Goal: Transaction & Acquisition: Purchase product/service

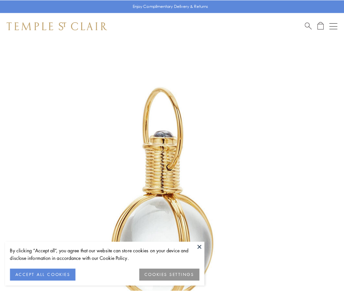
scroll to position [171, 0]
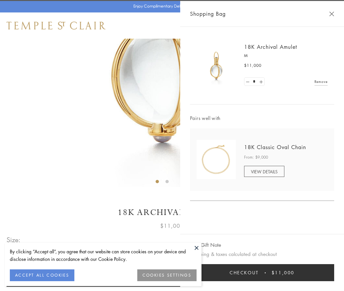
click at [262, 273] on button "Checkout $11,000" at bounding box center [262, 272] width 144 height 17
